Goal: Task Accomplishment & Management: Complete application form

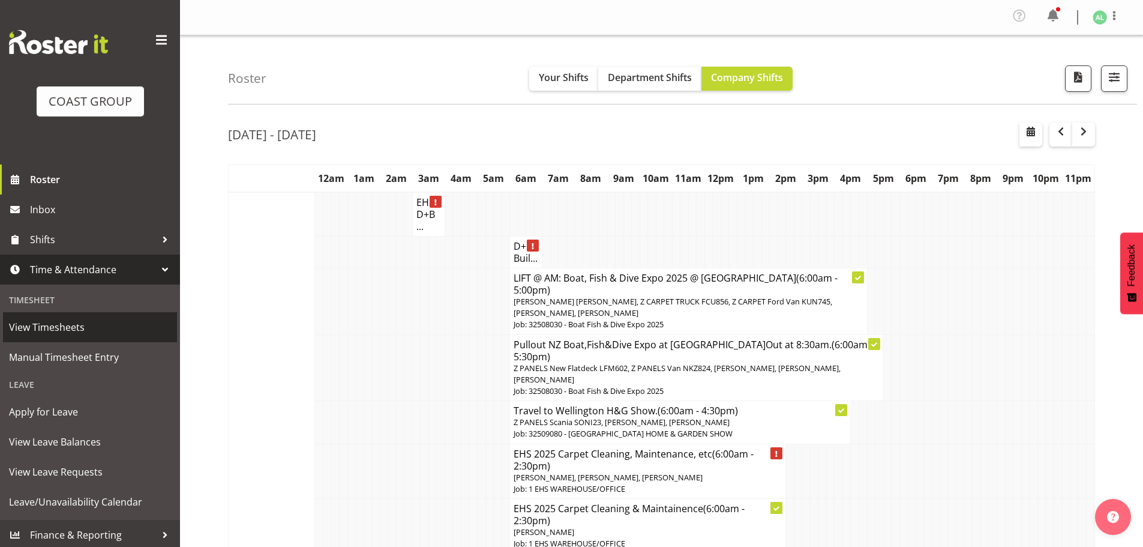
scroll to position [3201, 0]
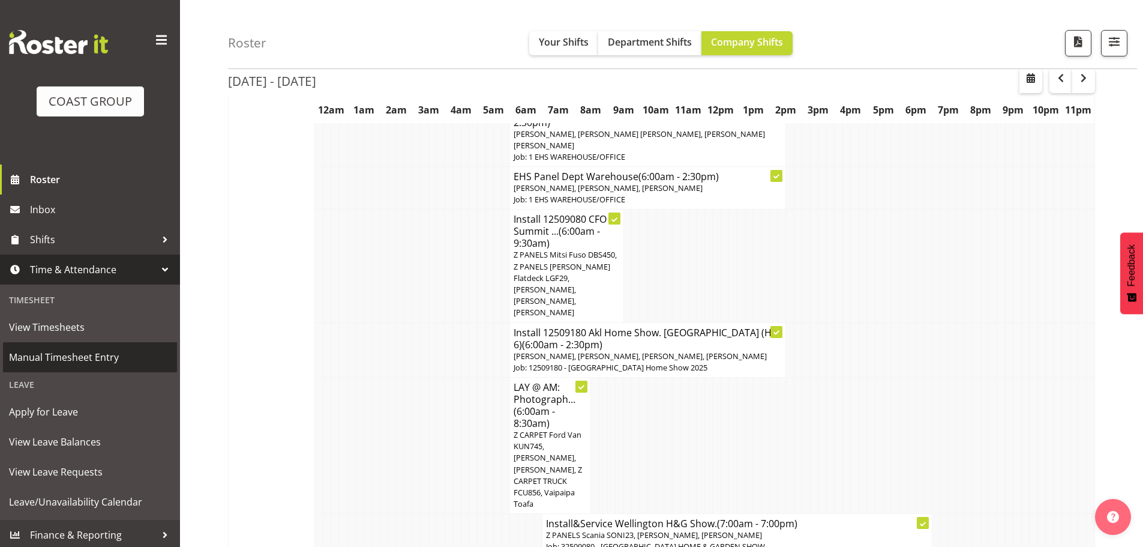
click at [85, 362] on span "Manual Timesheet Entry" at bounding box center [90, 357] width 162 height 18
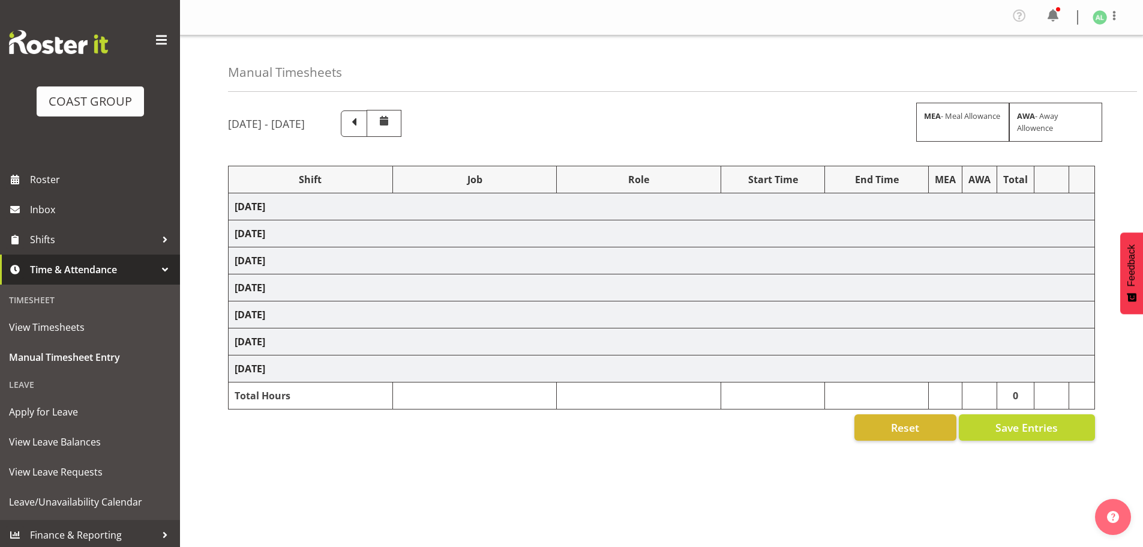
select select "10251"
select select "10496"
select select "9932"
select select "10496"
select select "9932"
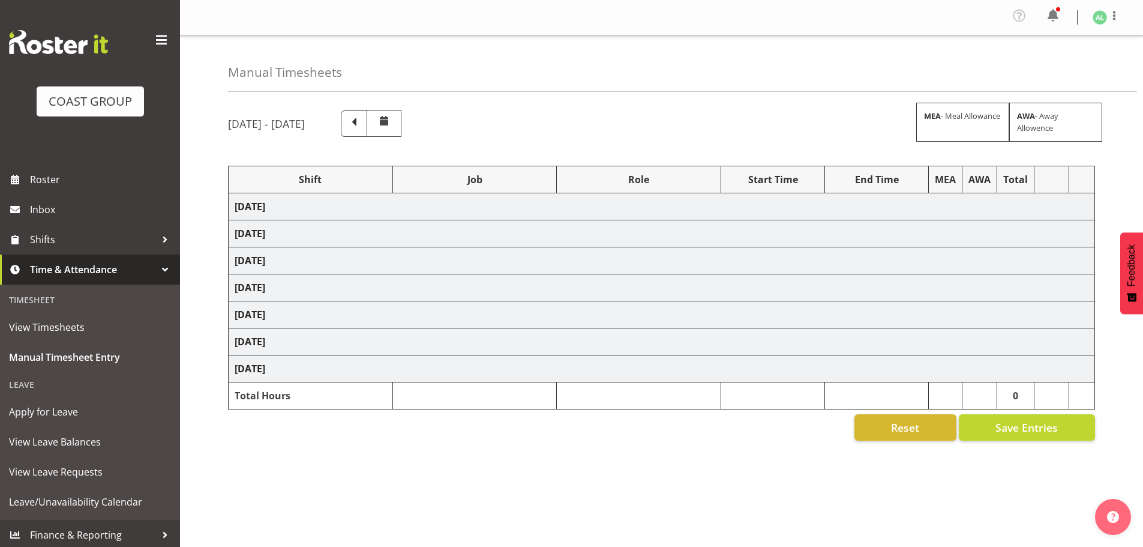
select select "10496"
select select "9932"
select select "10496"
select select "9932"
select select "10496"
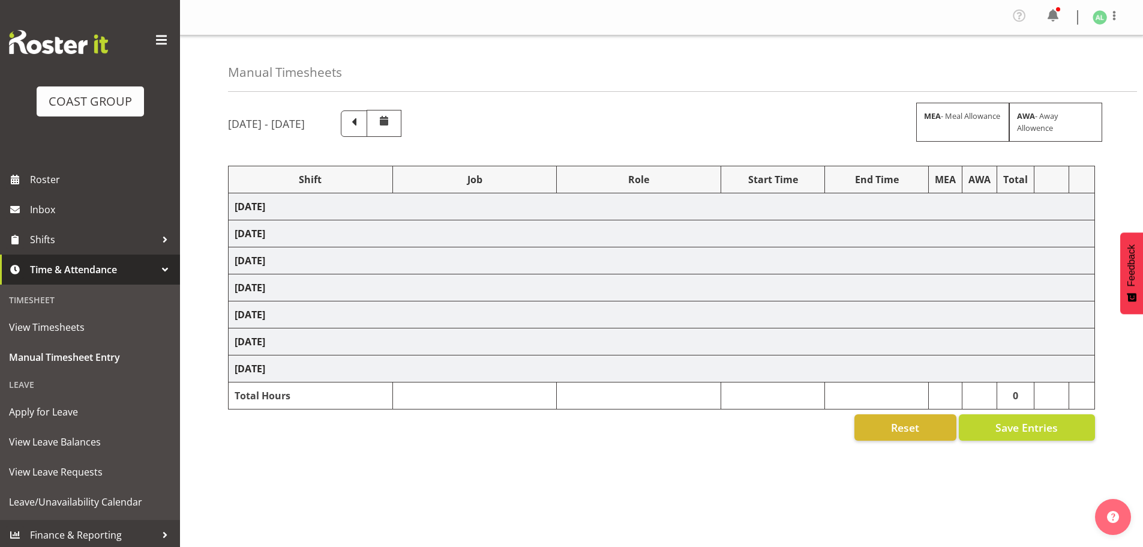
select select "10496"
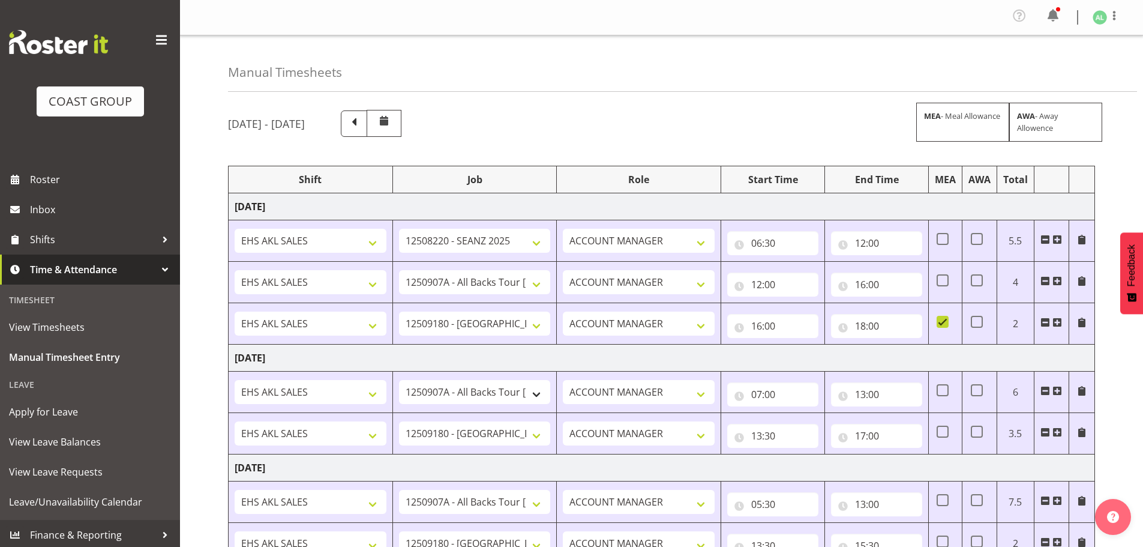
scroll to position [400, 0]
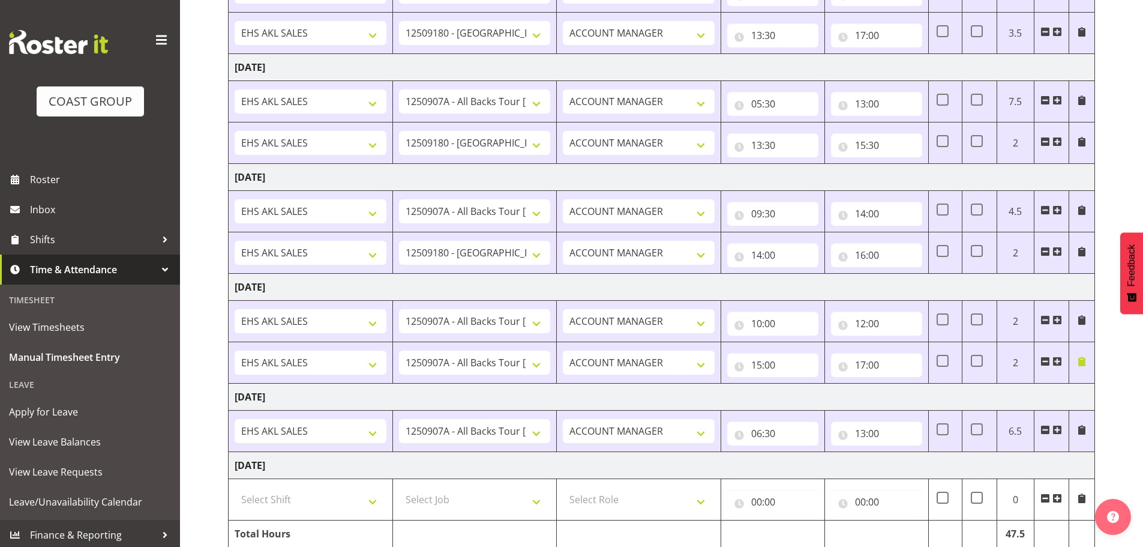
click at [1056, 426] on span at bounding box center [1058, 430] width 10 height 10
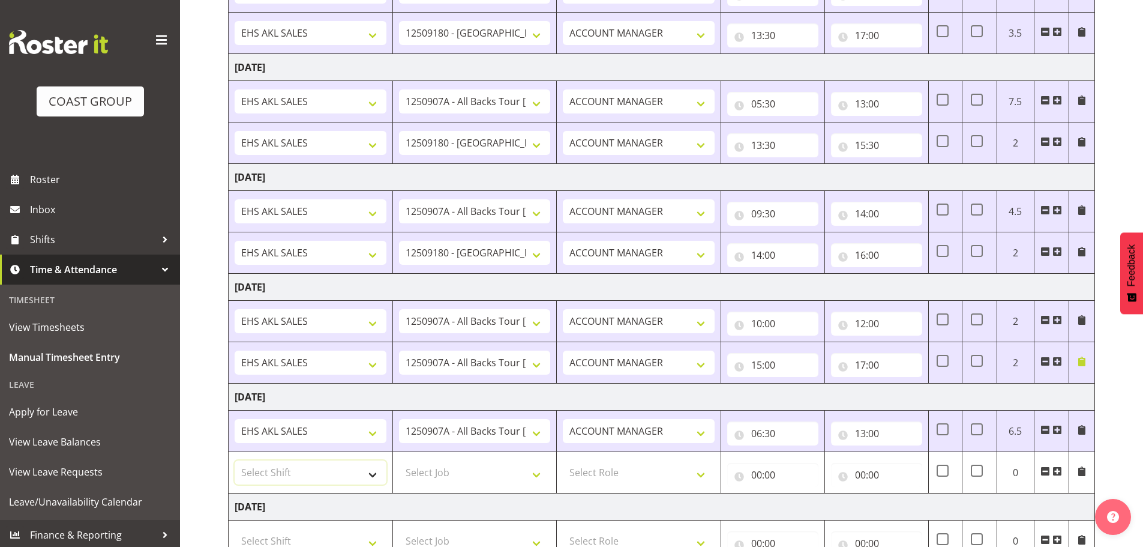
click at [310, 465] on select "Select Shift EHS AKL SALES" at bounding box center [311, 472] width 152 height 24
select select "1327"
click at [235, 460] on select "Select Shift EHS AKL SALES" at bounding box center [311, 472] width 152 height 24
click at [438, 482] on select "Select Job 1 Carlton Events 1 [PERSON_NAME][GEOGRAPHIC_DATA] 1 [PERSON_NAME][GE…" at bounding box center [475, 472] width 152 height 24
select select "9932"
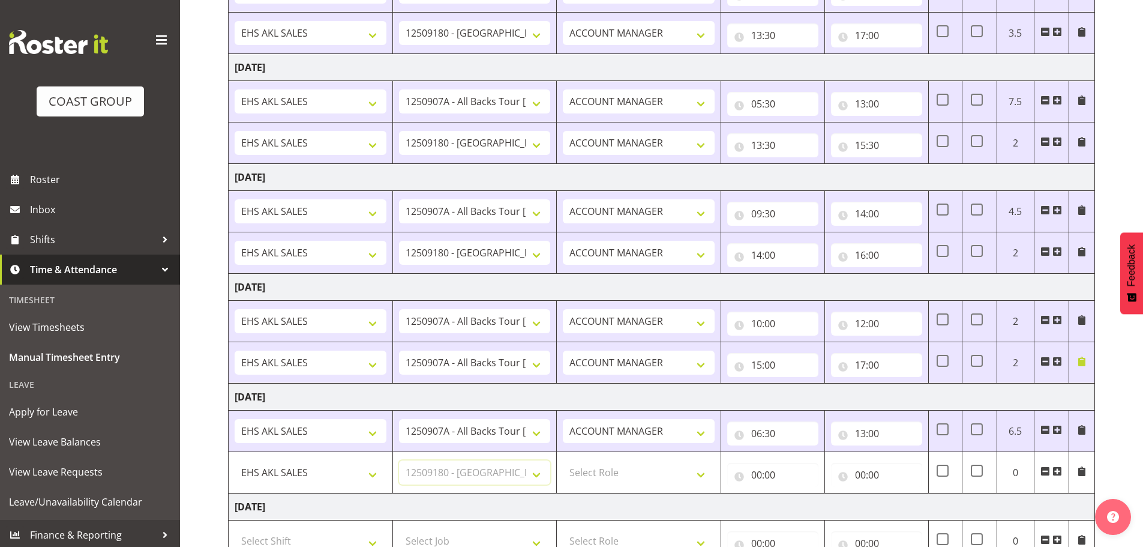
click at [399, 460] on select "Select Job 1 Carlton Events 1 [PERSON_NAME][GEOGRAPHIC_DATA] 1 [PERSON_NAME][GE…" at bounding box center [475, 472] width 152 height 24
click at [625, 479] on select "Select Role ACCOUNT MANAGER Account Manager" at bounding box center [639, 472] width 152 height 24
select select "197"
click at [563, 460] on select "Select Role ACCOUNT MANAGER Account Manager" at bounding box center [639, 472] width 152 height 24
click at [759, 473] on input "00:00" at bounding box center [772, 475] width 91 height 24
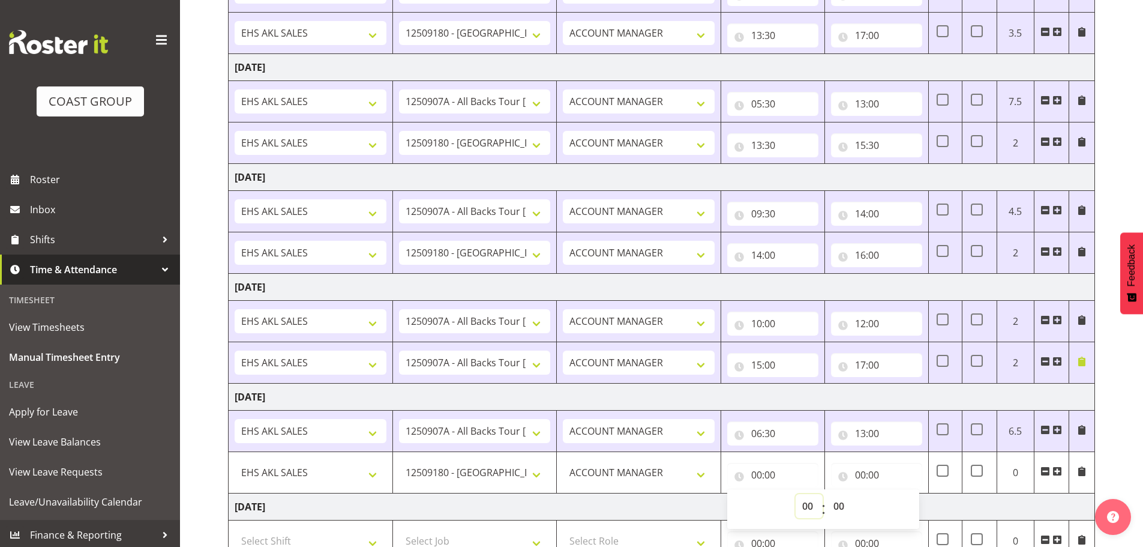
click at [811, 503] on select "00 01 02 03 04 05 06 07 08 09 10 11 12 13 14 15 16 17 18 19 20 21 22 23" at bounding box center [809, 506] width 27 height 24
select select "13"
click at [796, 494] on select "00 01 02 03 04 05 06 07 08 09 10 11 12 13 14 15 16 17 18 19 20 21 22 23" at bounding box center [809, 506] width 27 height 24
type input "13:00"
click at [842, 501] on select "00 01 02 03 04 05 06 07 08 09 10 11 12 13 14 15 16 17 18 19 20 21 22 23 24 25 2…" at bounding box center [840, 506] width 27 height 24
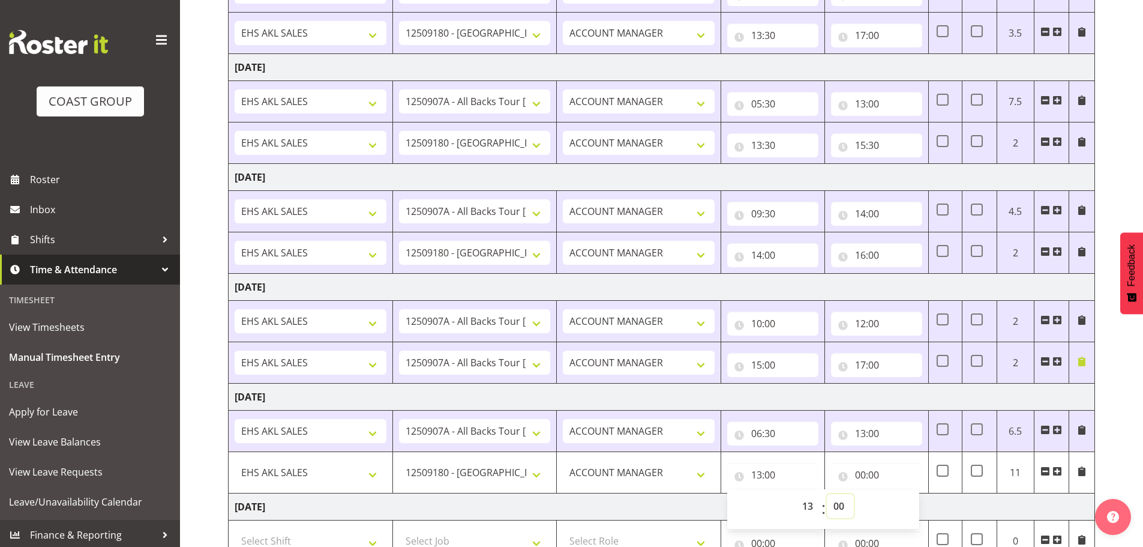
select select "30"
click at [827, 494] on select "00 01 02 03 04 05 06 07 08 09 10 11 12 13 14 15 16 17 18 19 20 21 22 23 24 25 2…" at bounding box center [840, 506] width 27 height 24
type input "13:30"
click at [869, 478] on input "00:00" at bounding box center [876, 475] width 91 height 24
click at [911, 504] on select "00 01 02 03 04 05 06 07 08 09 10 11 12 13 14 15 16 17 18 19 20 21 22 23" at bounding box center [913, 506] width 27 height 24
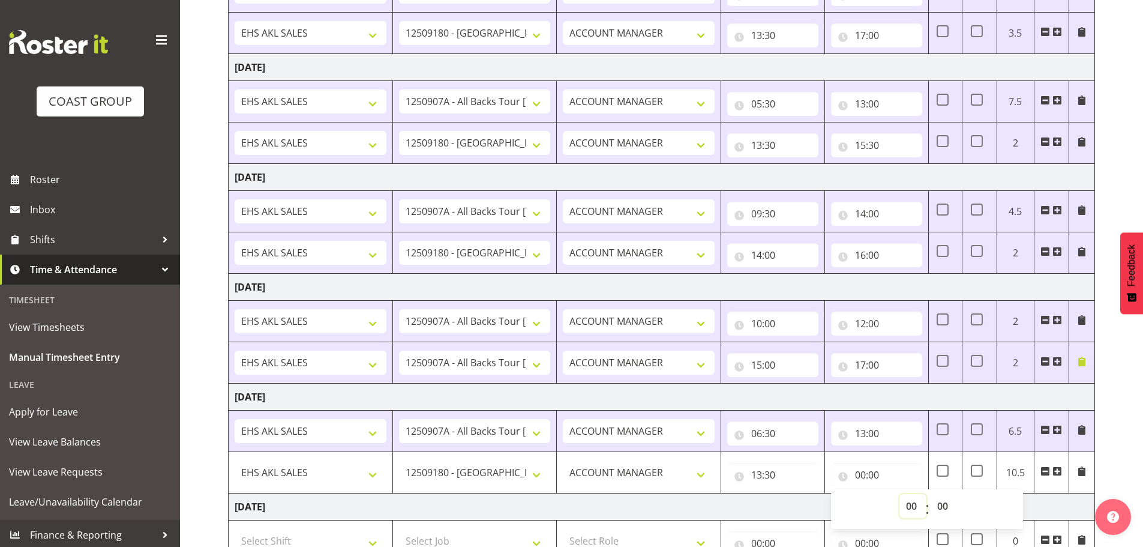
select select "14"
click at [900, 494] on select "00 01 02 03 04 05 06 07 08 09 10 11 12 13 14 15 16 17 18 19 20 21 22 23" at bounding box center [913, 506] width 27 height 24
type input "14:00"
click at [941, 501] on select "00 01 02 03 04 05 06 07 08 09 10 11 12 13 14 15 16 17 18 19 20 21 22 23 24 25 2…" at bounding box center [944, 506] width 27 height 24
select select "30"
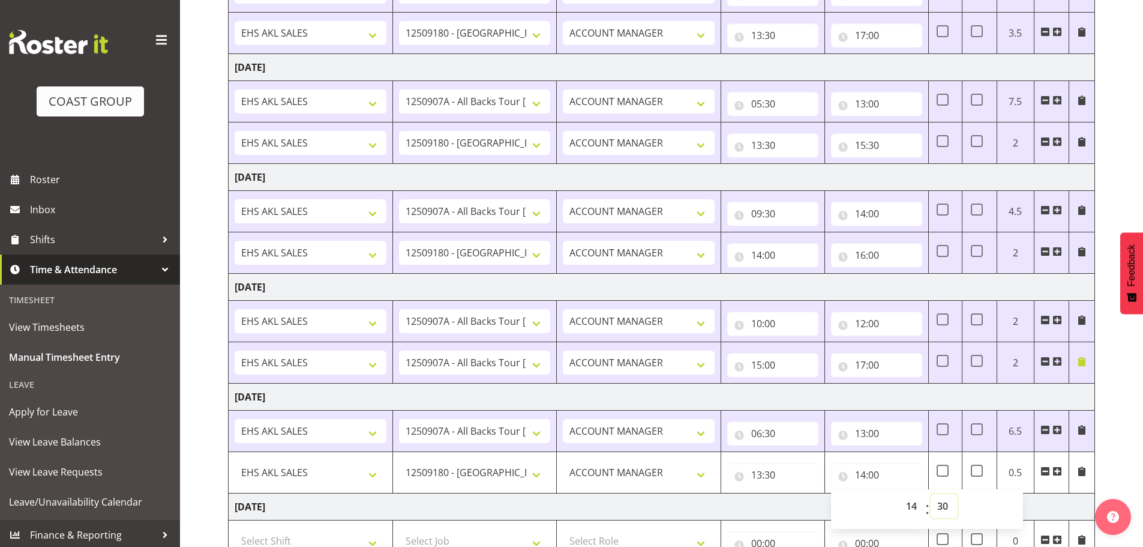
click at [931, 494] on select "00 01 02 03 04 05 06 07 08 09 10 11 12 13 14 15 16 17 18 19 20 21 22 23 24 25 2…" at bounding box center [944, 506] width 27 height 24
type input "14:30"
click at [798, 504] on td "[DATE]" at bounding box center [662, 506] width 867 height 27
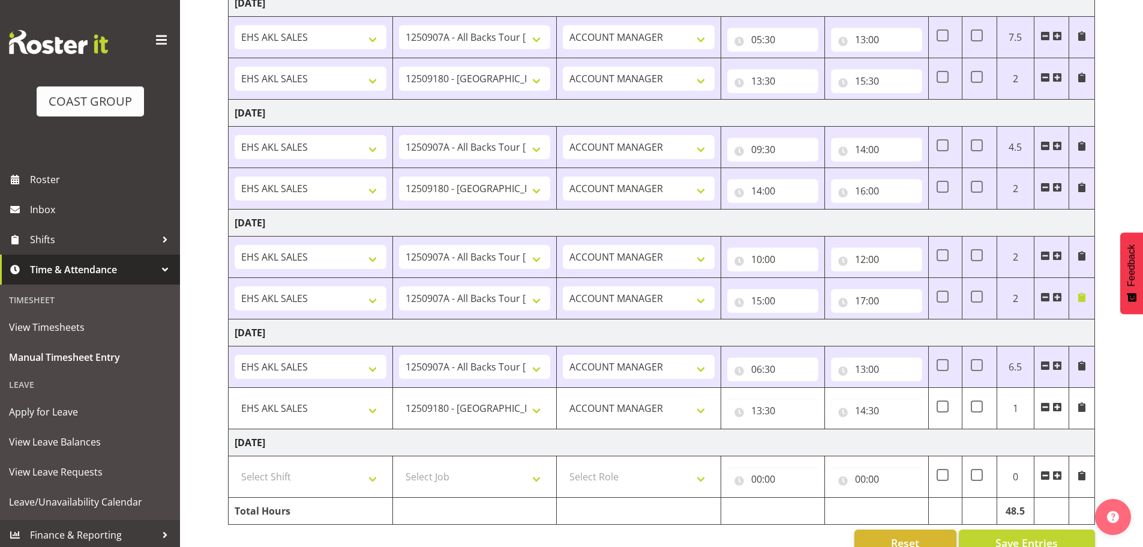
scroll to position [492, 0]
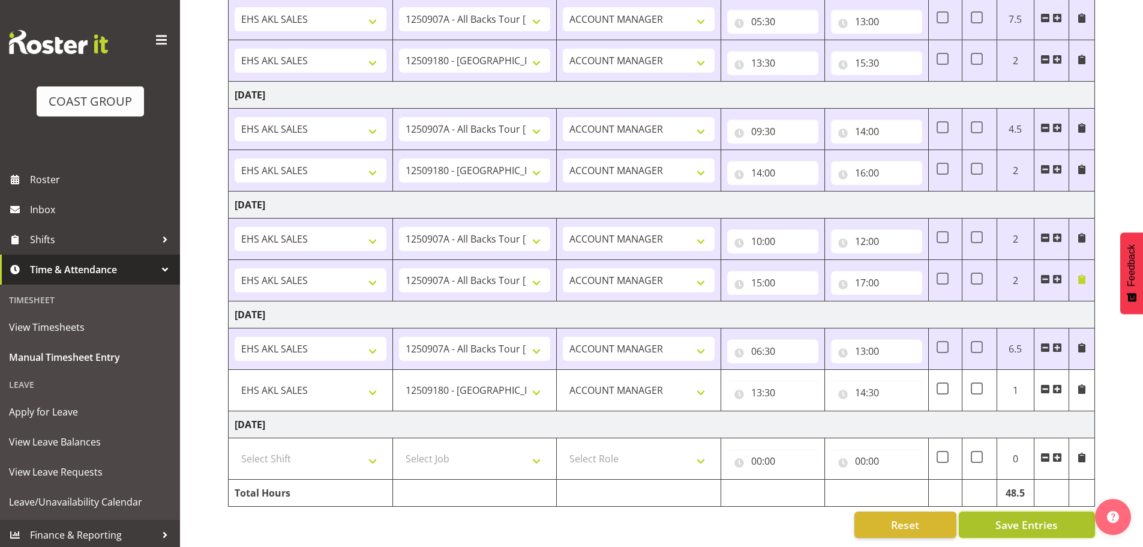
click at [1018, 517] on span "Save Entries" at bounding box center [1027, 525] width 62 height 16
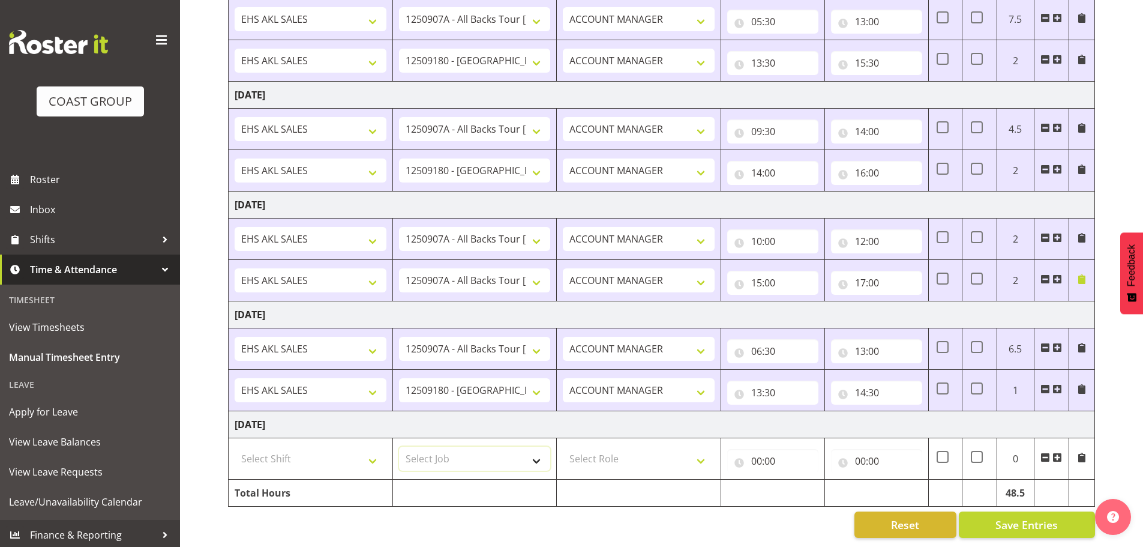
click at [472, 454] on select "Select Job 1 Carlton Events 1 [PERSON_NAME][GEOGRAPHIC_DATA] 1 [PERSON_NAME][GE…" at bounding box center [475, 459] width 152 height 24
click at [306, 460] on select "Select Shift EHS AKL SALES" at bounding box center [311, 459] width 152 height 24
